Goal: Information Seeking & Learning: Check status

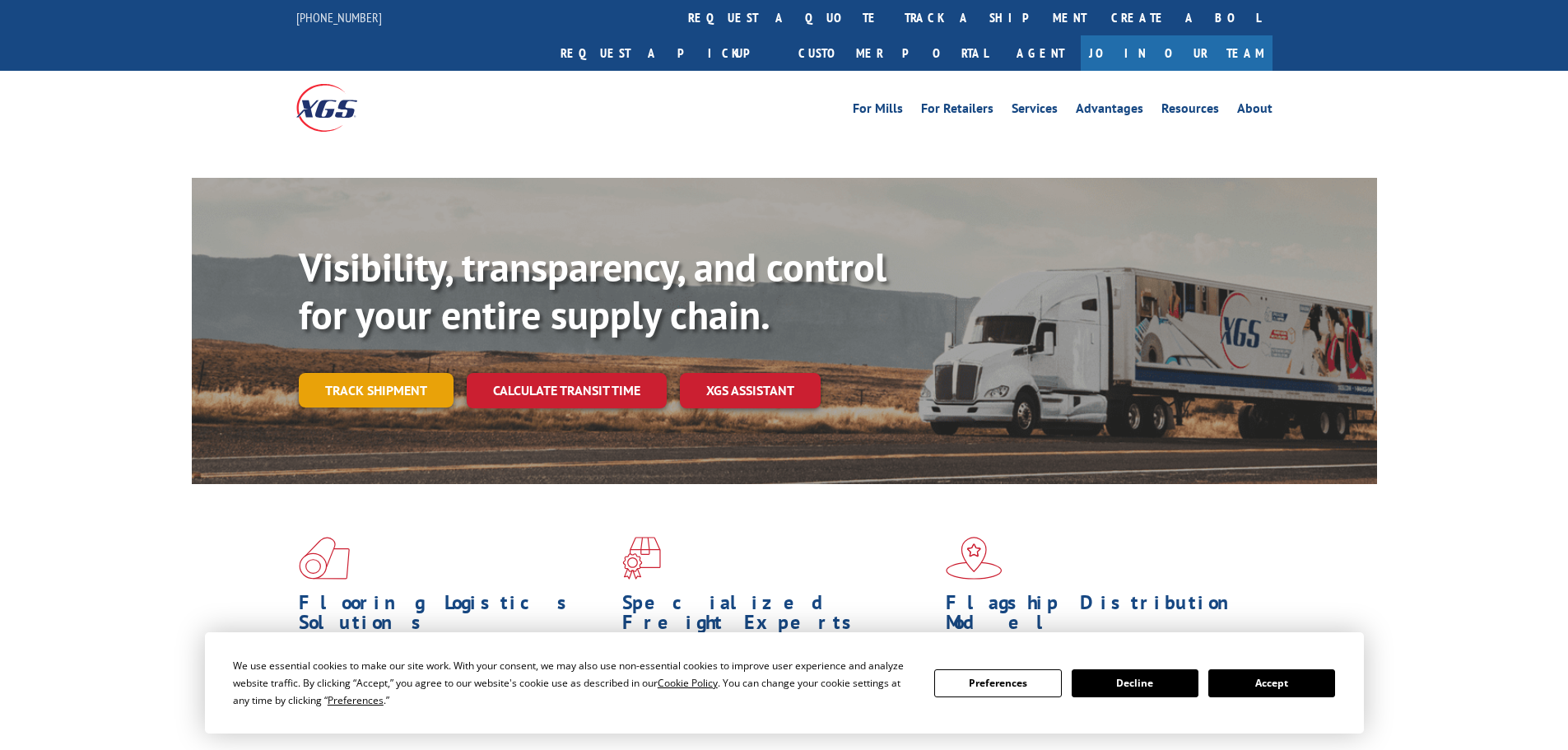
click at [398, 373] on link "Track shipment" at bounding box center [376, 390] width 155 height 34
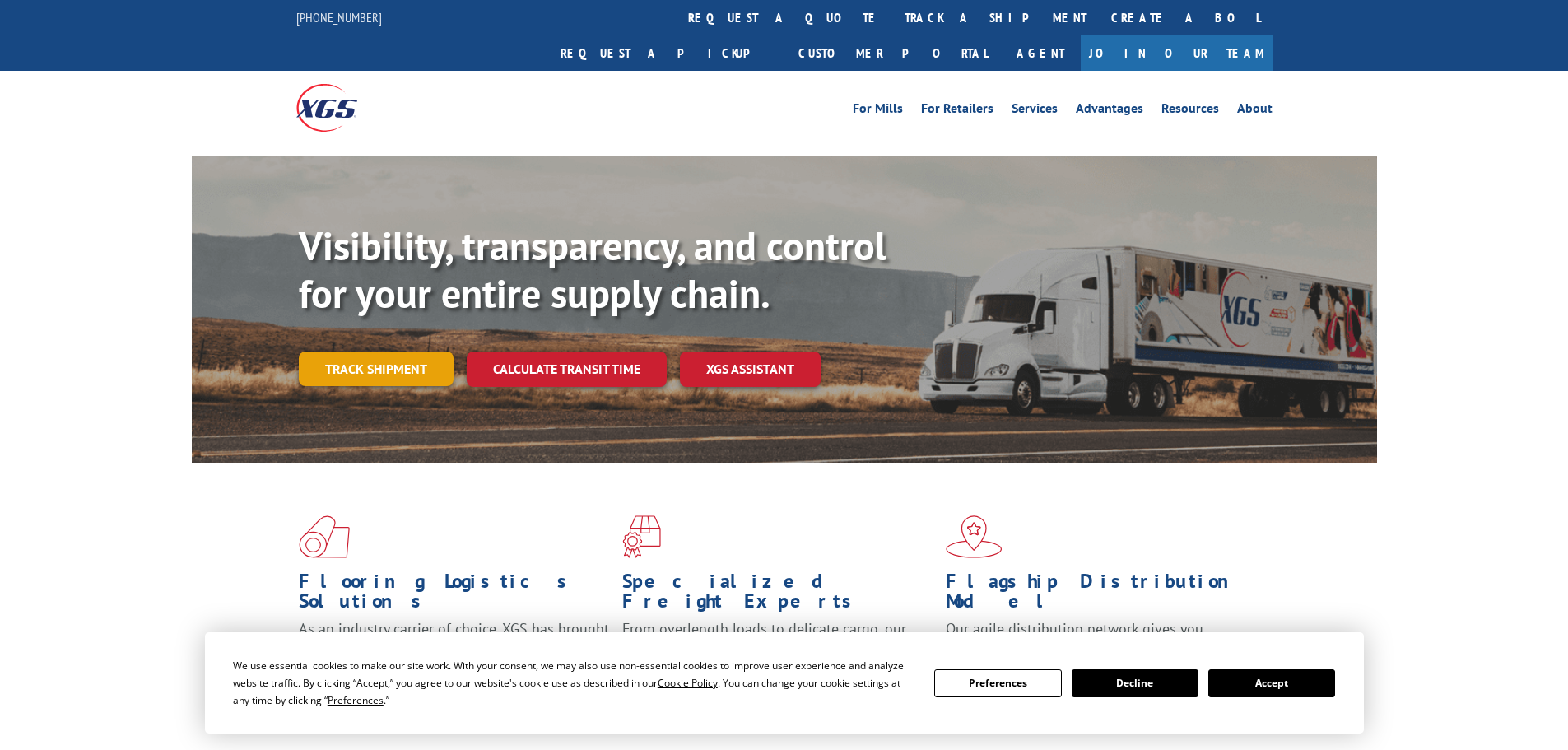
click at [403, 351] on link "Track shipment" at bounding box center [376, 369] width 155 height 34
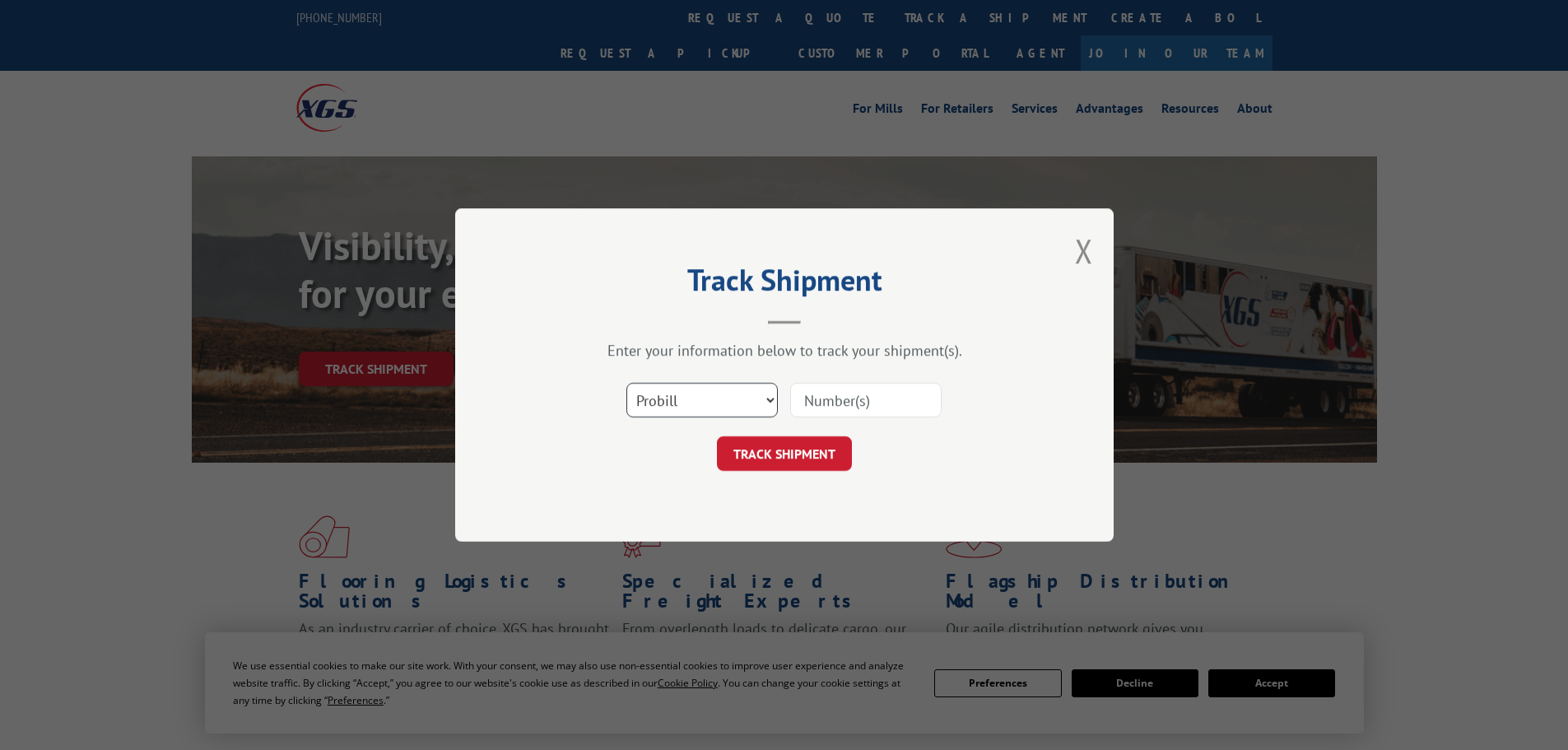
click at [745, 405] on select "Select category... Probill BOL PO" at bounding box center [702, 400] width 151 height 34
select select "bol"
click at [627, 383] on select "Select category... Probill BOL PO" at bounding box center [702, 400] width 151 height 34
click at [832, 399] on input at bounding box center [866, 400] width 151 height 34
paste input "7061065"
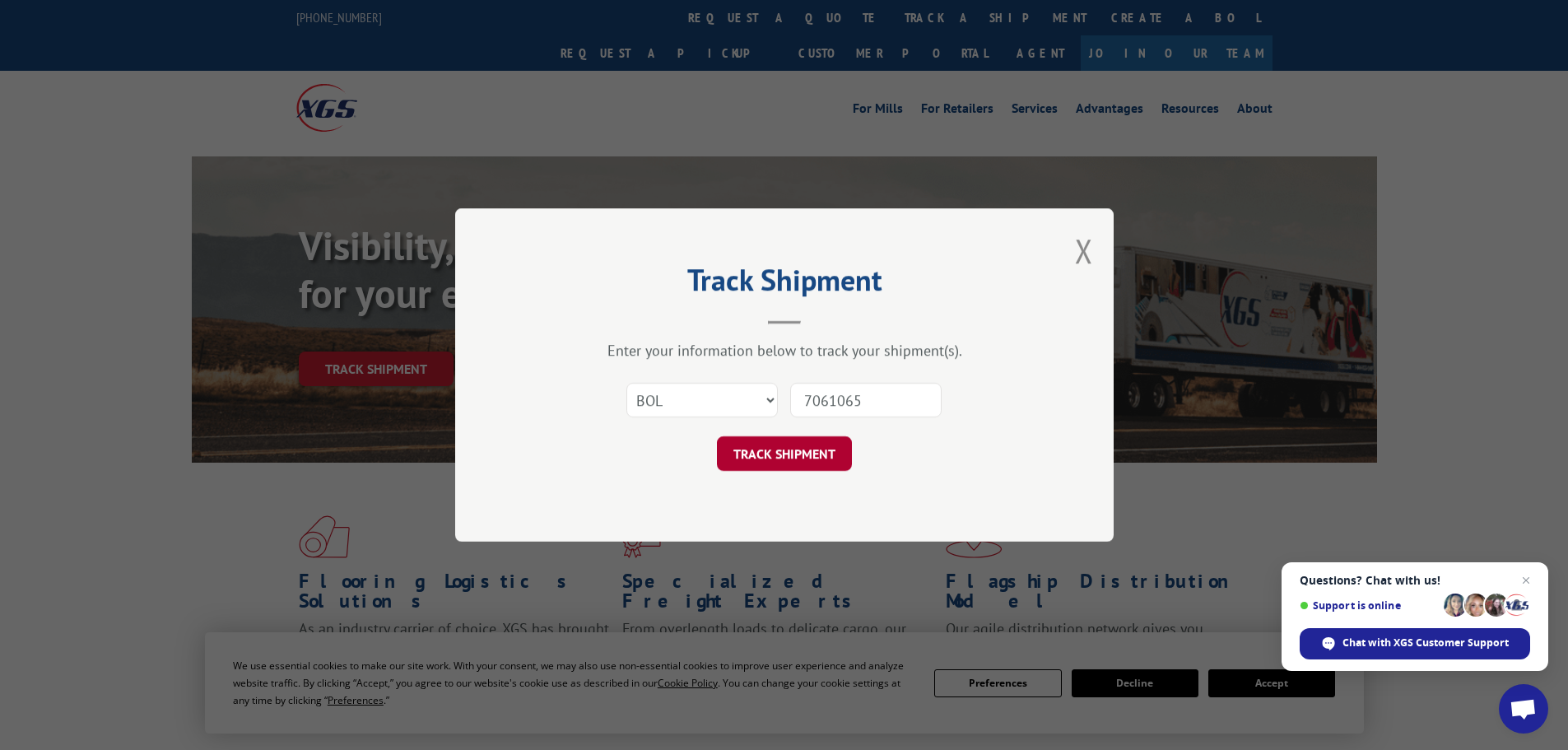
type input "7061065"
click at [771, 441] on button "TRACK SHIPMENT" at bounding box center [784, 454] width 135 height 34
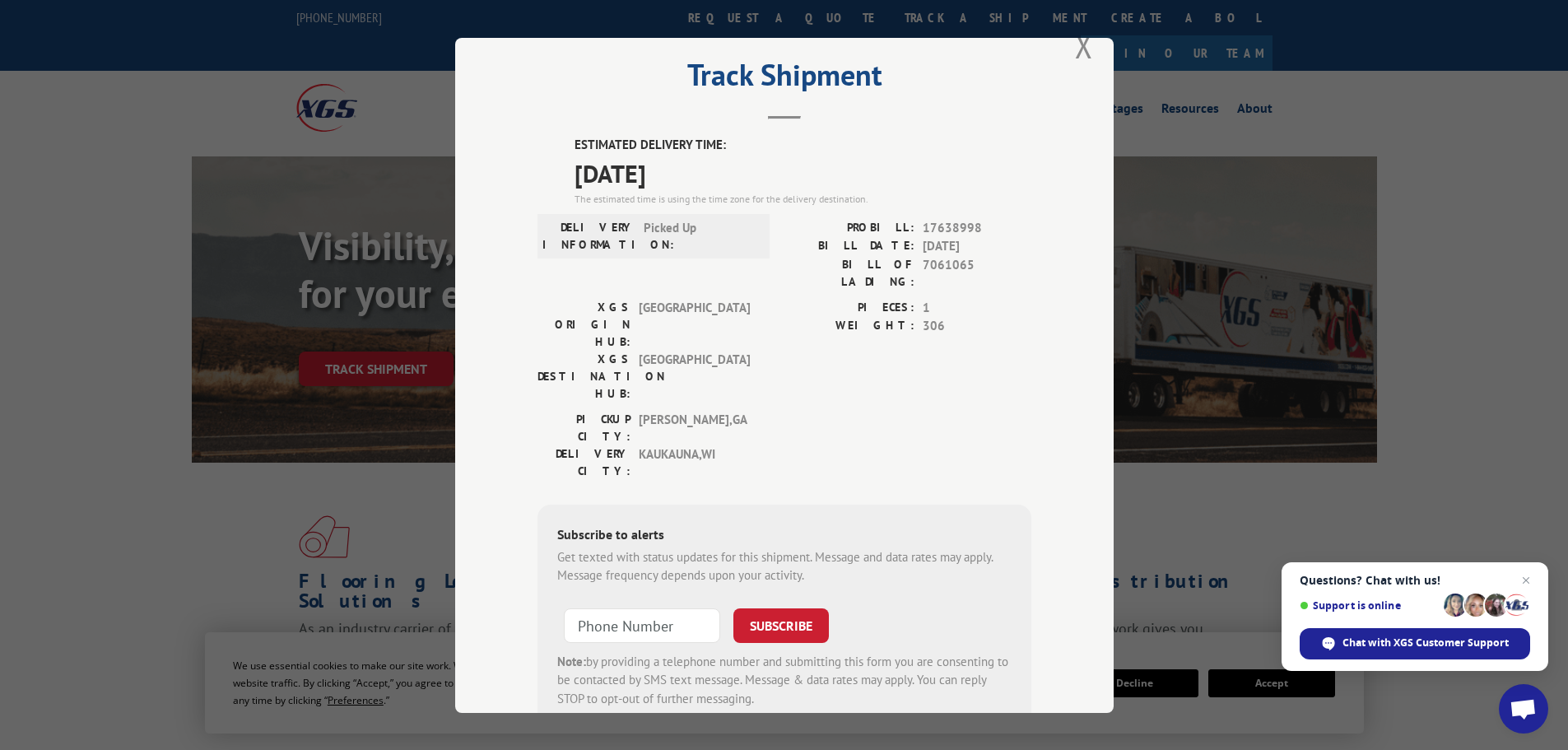
scroll to position [66, 0]
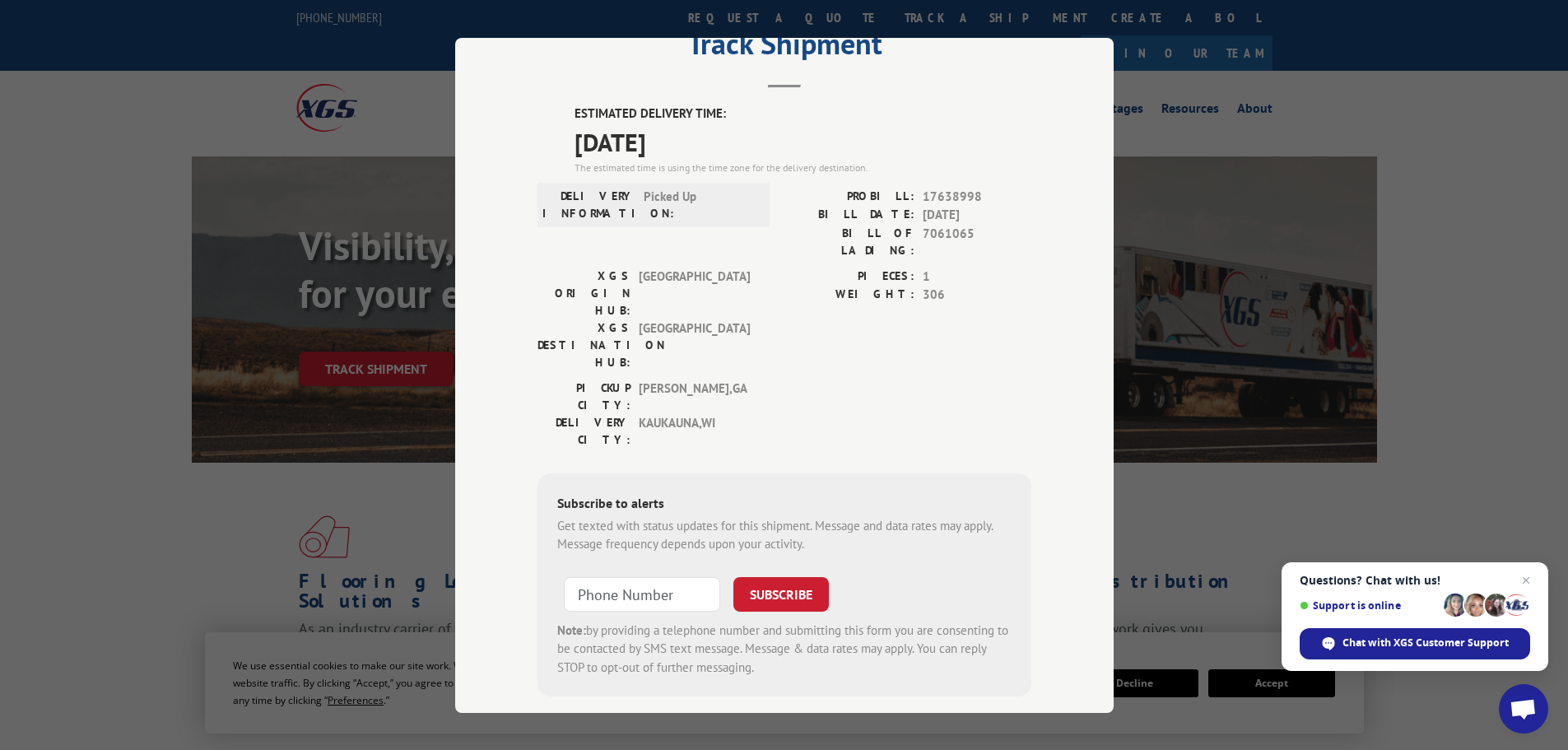
drag, startPoint x: 568, startPoint y: 146, endPoint x: 700, endPoint y: 151, distance: 132.1
click at [700, 151] on div "ESTIMATED DELIVERY TIME: [DATE] The estimated time is using the time zone for t…" at bounding box center [784, 400] width 494 height 592
copy span "[DATE]"
